Goal: Task Accomplishment & Management: Manage account settings

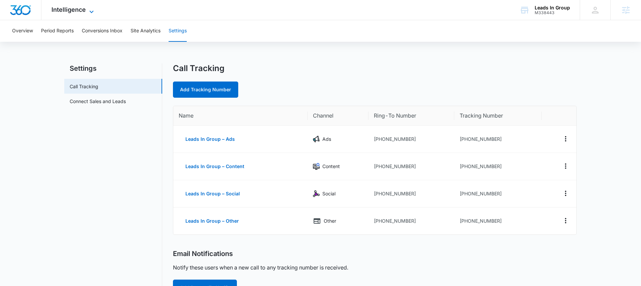
click at [63, 10] on span "Intelligence" at bounding box center [68, 9] width 34 height 7
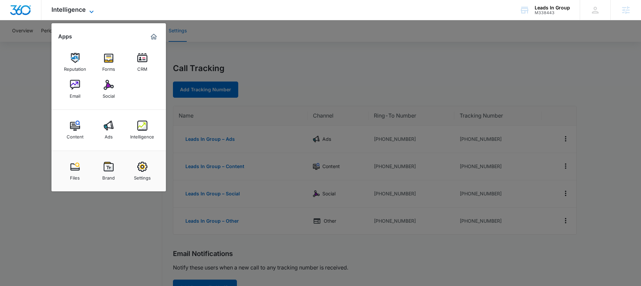
click at [58, 12] on span "Intelligence" at bounding box center [68, 9] width 34 height 7
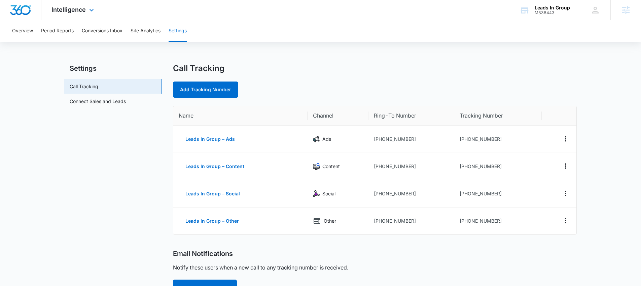
click at [66, 18] on div "Intelligence Apps Reputation Forms CRM Email Social Content Ads Intelligence Fi…" at bounding box center [73, 10] width 64 height 20
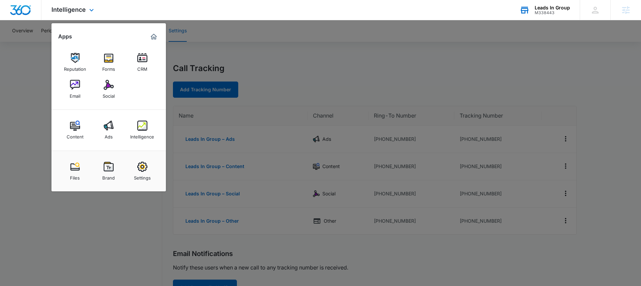
click at [558, 9] on div "Leads In Group" at bounding box center [551, 7] width 35 height 5
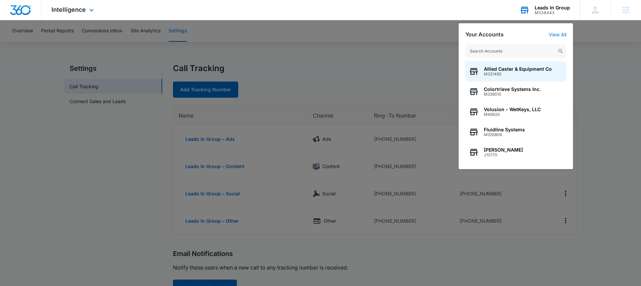
click at [516, 51] on input "text" at bounding box center [515, 50] width 101 height 13
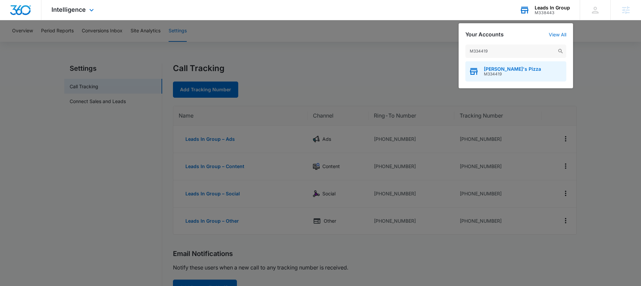
type input "M334419"
click at [516, 68] on div "[PERSON_NAME]'s Pizza M334419" at bounding box center [515, 71] width 101 height 20
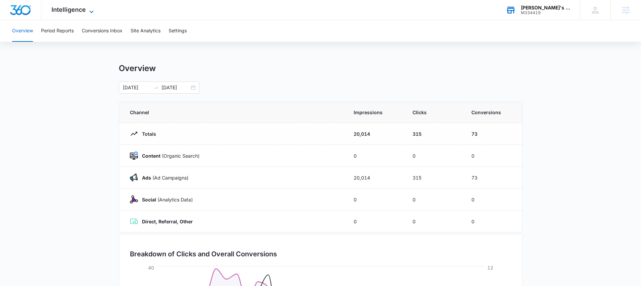
click at [68, 10] on span "Intelligence" at bounding box center [68, 9] width 34 height 7
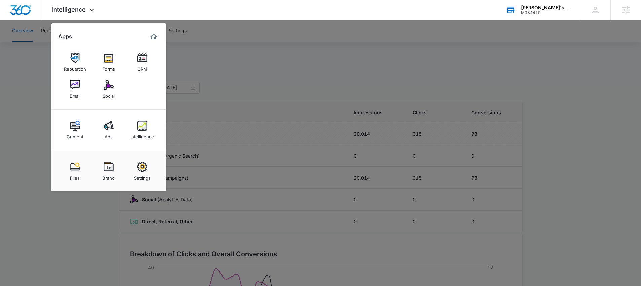
click at [37, 92] on div at bounding box center [320, 143] width 641 height 286
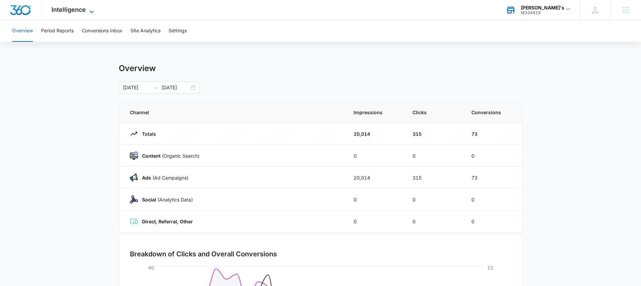
click at [65, 9] on span "Intelligence" at bounding box center [68, 9] width 34 height 7
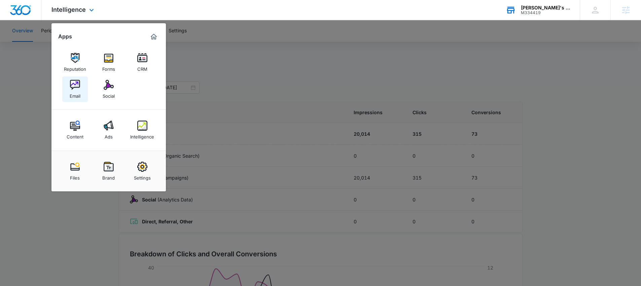
click at [71, 87] on img at bounding box center [75, 85] width 10 height 10
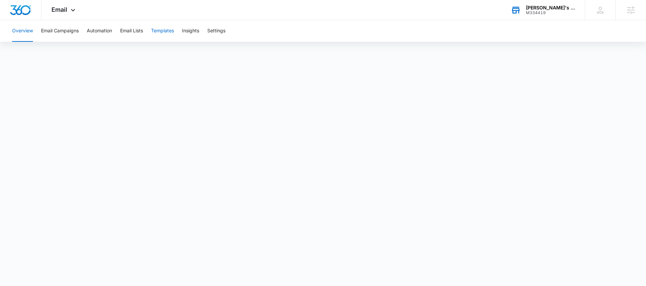
click at [170, 25] on button "Templates" at bounding box center [162, 31] width 23 height 22
drag, startPoint x: 420, startPoint y: 44, endPoint x: 443, endPoint y: 34, distance: 24.2
click at [420, 44] on div "Overview Email Campaigns Automation Email Lists Templates Insights Settings" at bounding box center [323, 145] width 646 height 251
click at [553, 10] on div "M334419" at bounding box center [550, 12] width 49 height 5
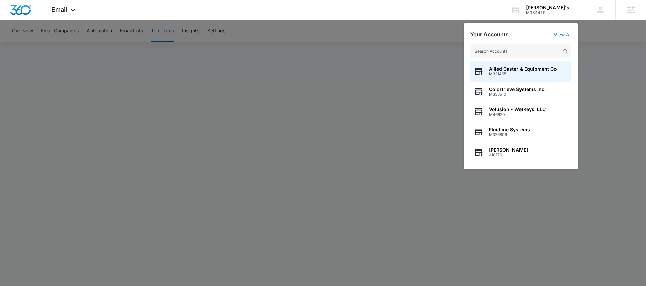
click at [533, 52] on input "text" at bounding box center [520, 50] width 101 height 13
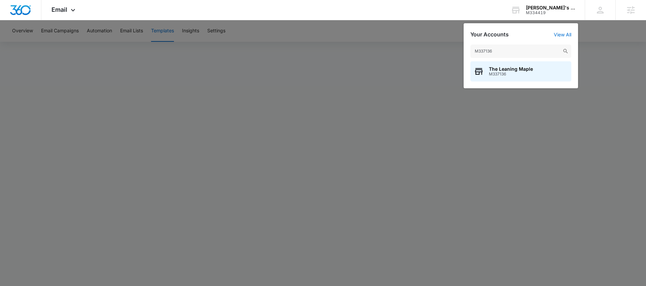
type input "M337136"
click at [493, 68] on span "The Leaning Maple" at bounding box center [511, 68] width 44 height 5
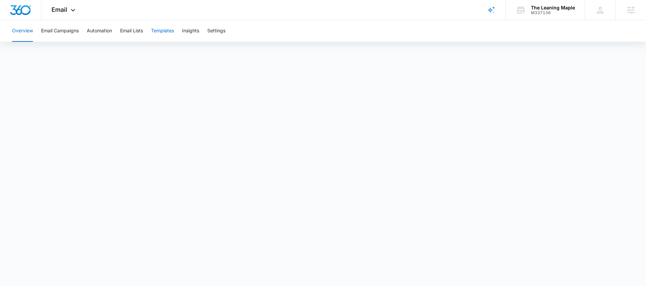
click at [153, 37] on button "Templates" at bounding box center [162, 31] width 23 height 22
click at [61, 5] on div "Email Apps Reputation Forms CRM Email Social Content Ads Intelligence Files Bra…" at bounding box center [64, 10] width 46 height 20
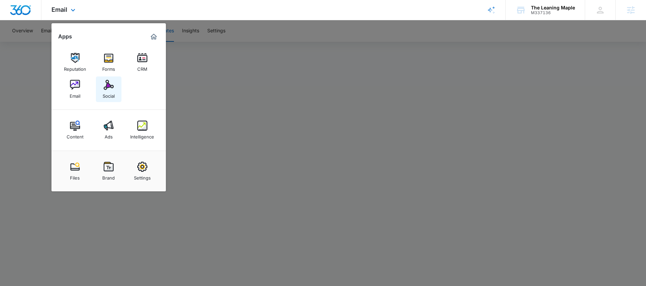
click at [108, 91] on div "Social" at bounding box center [109, 94] width 12 height 9
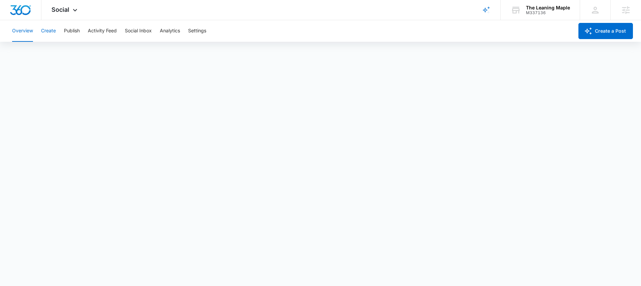
click at [50, 31] on button "Create" at bounding box center [48, 31] width 15 height 22
click at [71, 53] on button "Approvals" at bounding box center [65, 51] width 23 height 19
click at [143, 50] on button "Auto Import" at bounding box center [147, 51] width 26 height 19
click at [117, 48] on button "Recommendations" at bounding box center [105, 51] width 41 height 19
click at [77, 50] on button "Approvals" at bounding box center [65, 51] width 23 height 19
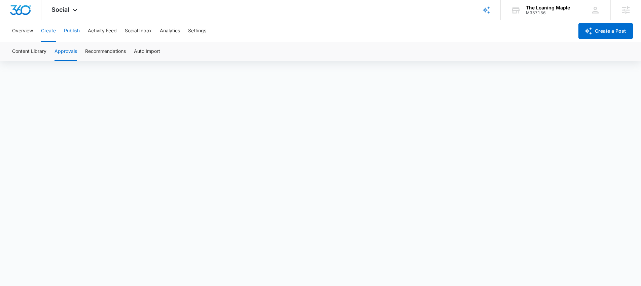
click at [75, 26] on button "Publish" at bounding box center [72, 31] width 16 height 22
click at [62, 51] on button "Schedules" at bounding box center [51, 51] width 23 height 19
click at [27, 52] on button "Calendar" at bounding box center [22, 51] width 20 height 19
click at [26, 38] on button "Overview" at bounding box center [22, 31] width 21 height 22
click at [21, 30] on button "Overview" at bounding box center [22, 31] width 21 height 22
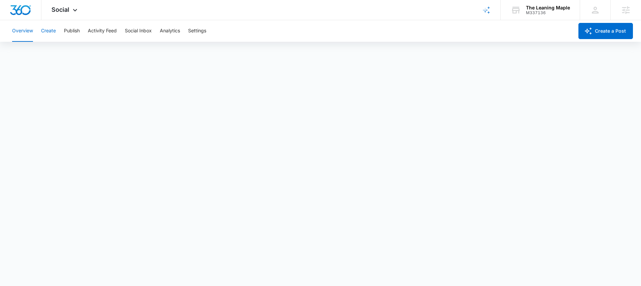
click at [49, 29] on button "Create" at bounding box center [48, 31] width 15 height 22
click at [14, 30] on button "Overview" at bounding box center [22, 31] width 21 height 22
click at [43, 31] on button "Create" at bounding box center [48, 31] width 15 height 22
